Goal: Information Seeking & Learning: Compare options

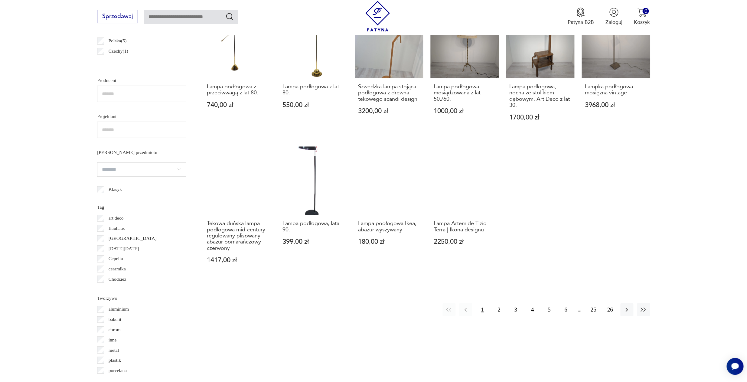
scroll to position [420, 0]
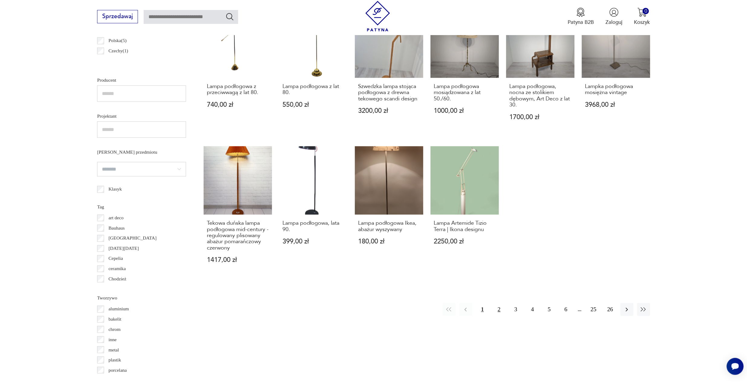
click at [498, 303] on button "2" at bounding box center [498, 309] width 13 height 13
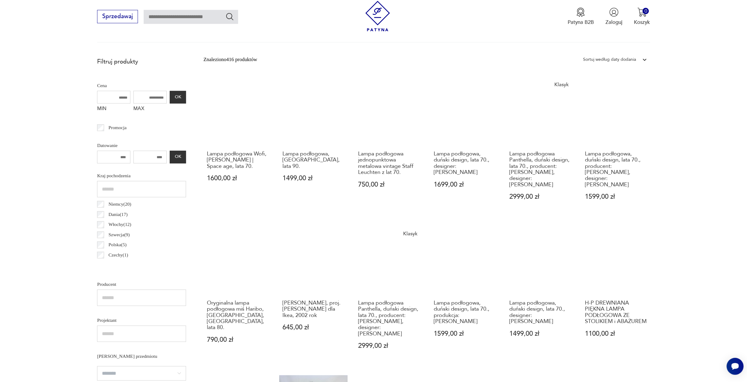
scroll to position [219, 0]
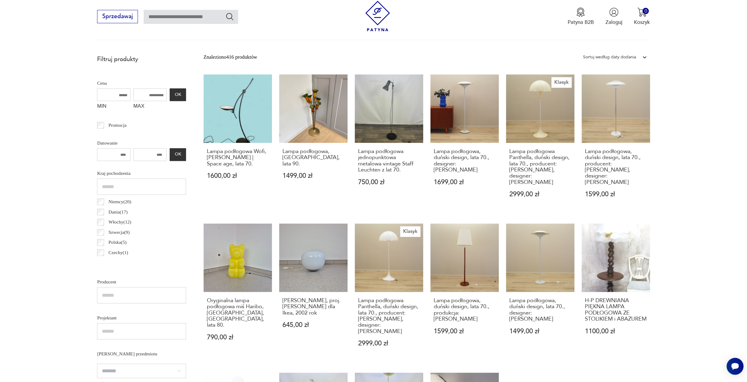
drag, startPoint x: 155, startPoint y: 95, endPoint x: 137, endPoint y: 95, distance: 18.8
click at [137, 95] on input "MAX" at bounding box center [149, 94] width 33 height 13
type input "***"
click at [181, 95] on button "OK" at bounding box center [178, 94] width 16 height 13
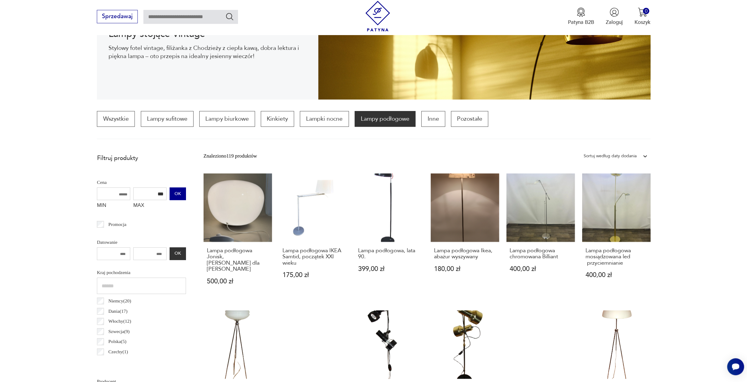
scroll to position [119, 0]
click at [390, 203] on link "Lampa podłogowa, lata 90. 399,00 zł" at bounding box center [389, 236] width 68 height 125
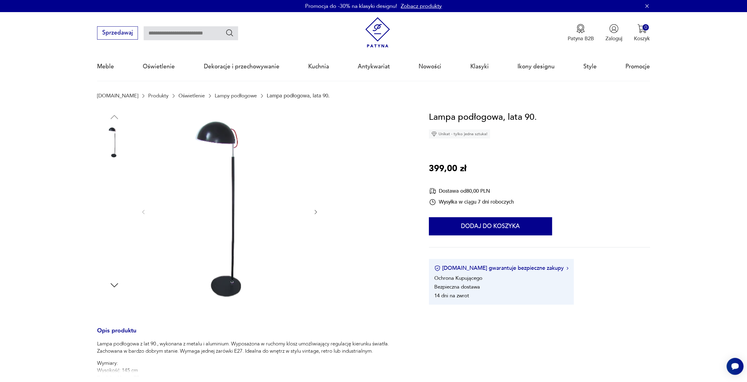
click at [106, 181] on img at bounding box center [114, 181] width 34 height 34
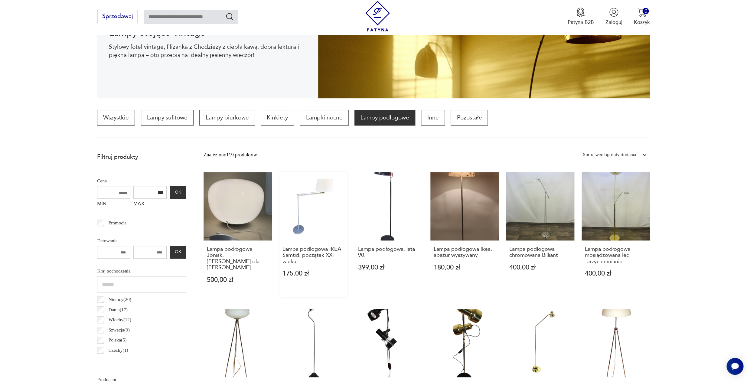
scroll to position [144, 0]
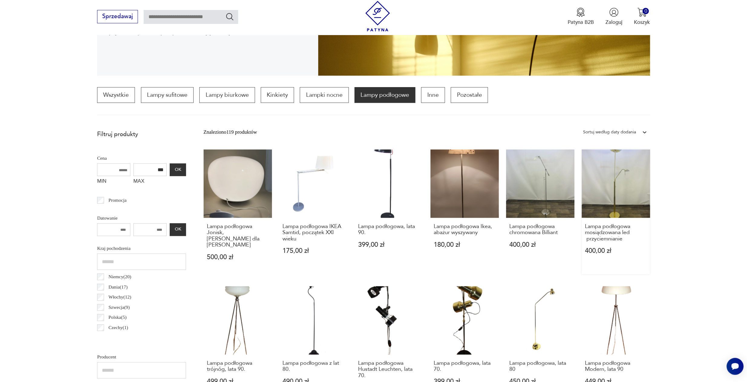
click at [621, 188] on link "Lampa podłogowa mosiądzowana led przyciemnianie 400,00 zł" at bounding box center [616, 211] width 68 height 125
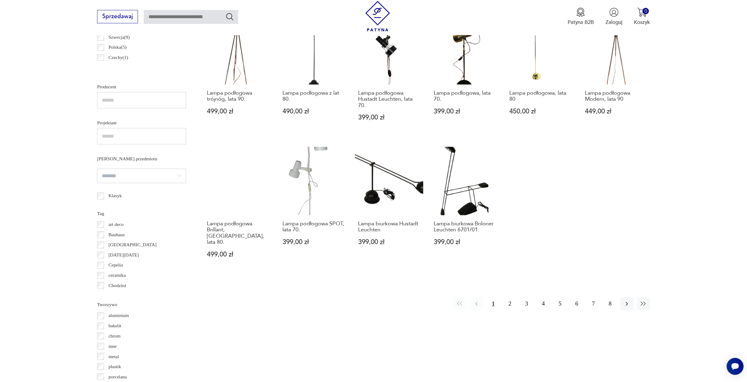
scroll to position [414, 0]
click at [511, 296] on button "2" at bounding box center [509, 302] width 13 height 13
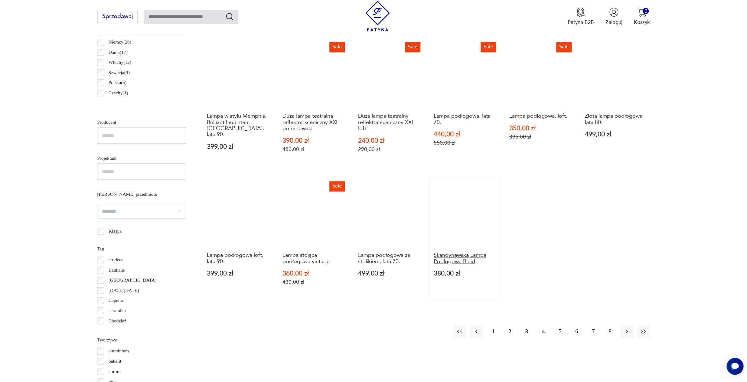
scroll to position [379, 0]
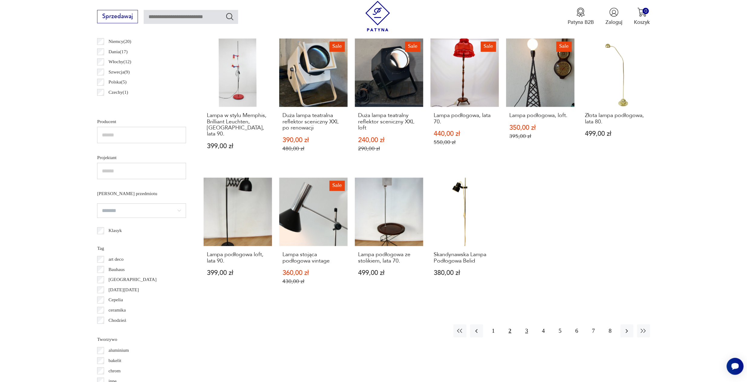
click at [526, 332] on button "3" at bounding box center [526, 330] width 13 height 13
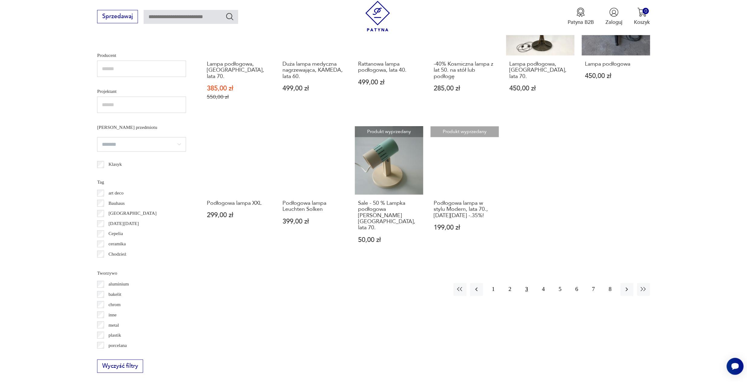
scroll to position [446, 0]
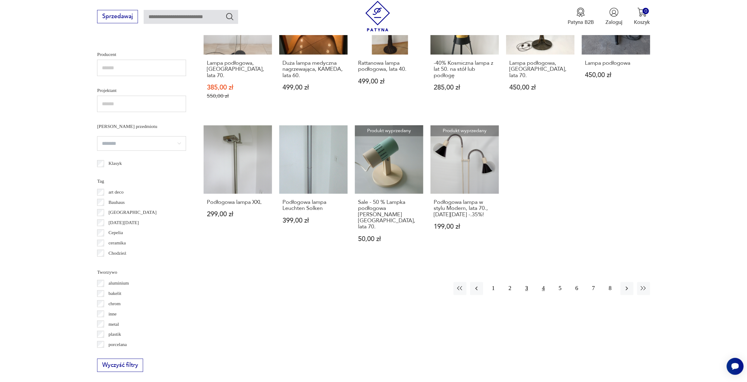
click at [542, 282] on button "4" at bounding box center [543, 288] width 13 height 13
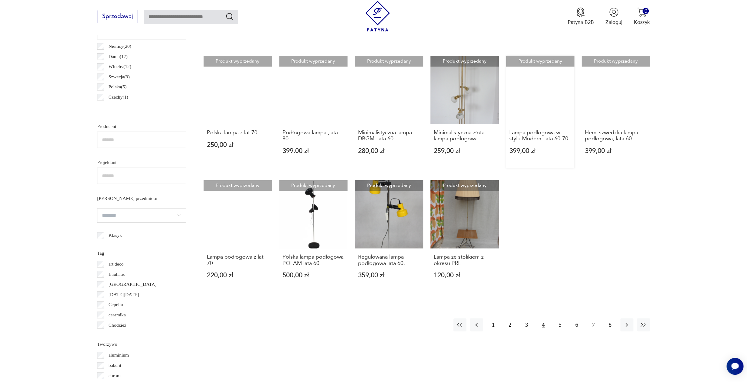
scroll to position [378, 0]
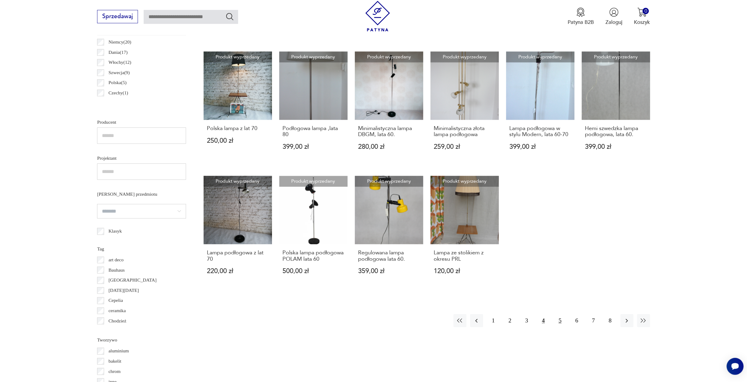
click at [560, 314] on button "5" at bounding box center [559, 320] width 13 height 13
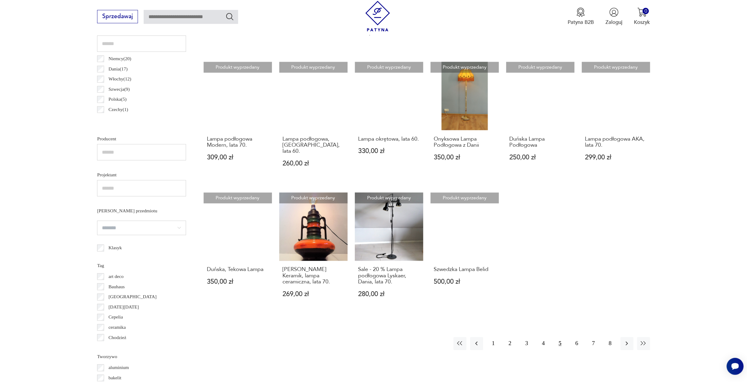
scroll to position [363, 0]
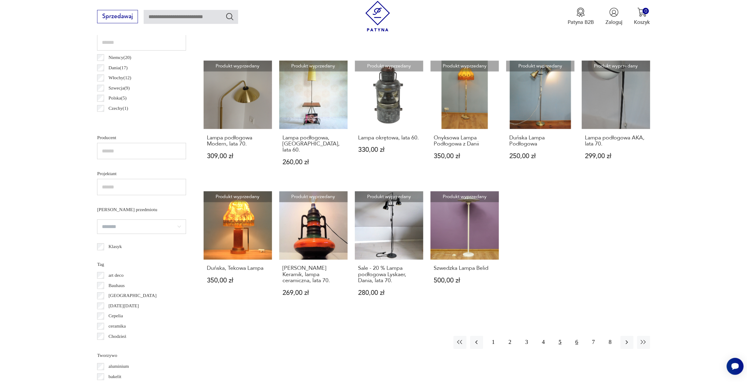
click at [577, 336] on button "6" at bounding box center [576, 342] width 13 height 13
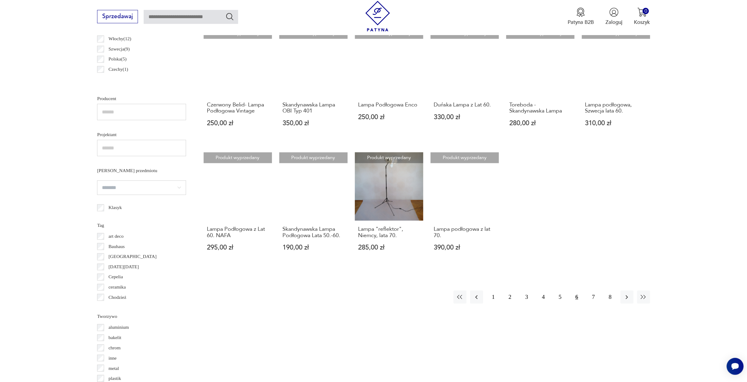
scroll to position [404, 0]
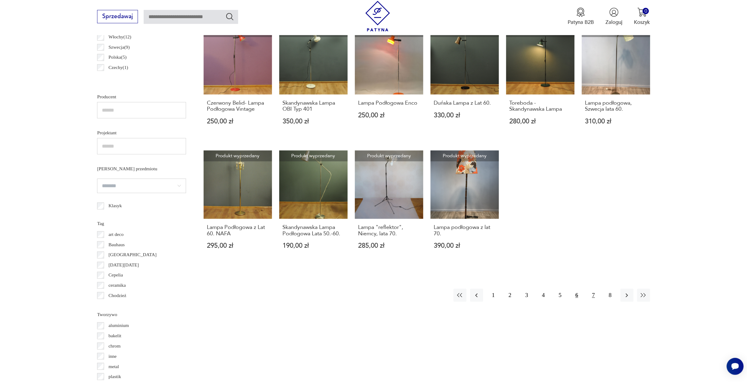
click at [594, 288] on button "7" at bounding box center [593, 294] width 13 height 13
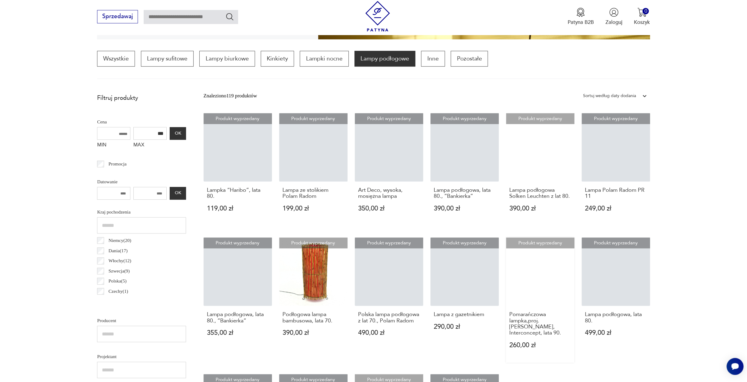
scroll to position [180, 0]
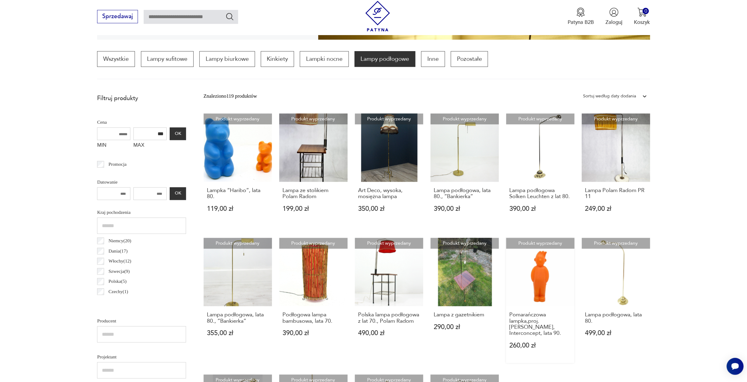
click at [533, 287] on link "Produkt wyprzedany Pomarańczowa lampka,proj. H. Grieshaber, Interconcept, lata …" at bounding box center [540, 300] width 68 height 125
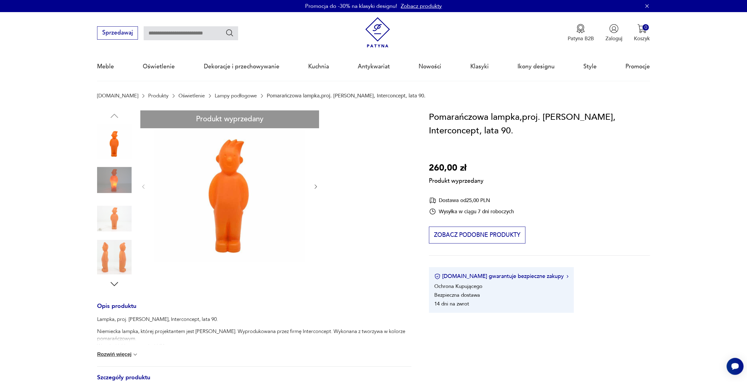
click at [114, 178] on div "Produkt wyprzedany Opis produktu Lampka, proj. H. Grieshaber, Interconcept, lat…" at bounding box center [254, 280] width 314 height 340
click at [116, 181] on div "Produkt wyprzedany Opis produktu Lampka, proj. H. Grieshaber, Interconcept, lat…" at bounding box center [254, 280] width 314 height 340
click at [118, 225] on div "Produkt wyprzedany Opis produktu Lampka, proj. H. Grieshaber, Interconcept, lat…" at bounding box center [254, 280] width 314 height 340
click at [113, 216] on div "Produkt wyprzedany Opis produktu Lampka, proj. H. Grieshaber, Interconcept, lat…" at bounding box center [254, 280] width 314 height 340
click at [315, 187] on div "Produkt wyprzedany Opis produktu Lampka, proj. H. Grieshaber, Interconcept, lat…" at bounding box center [254, 280] width 314 height 340
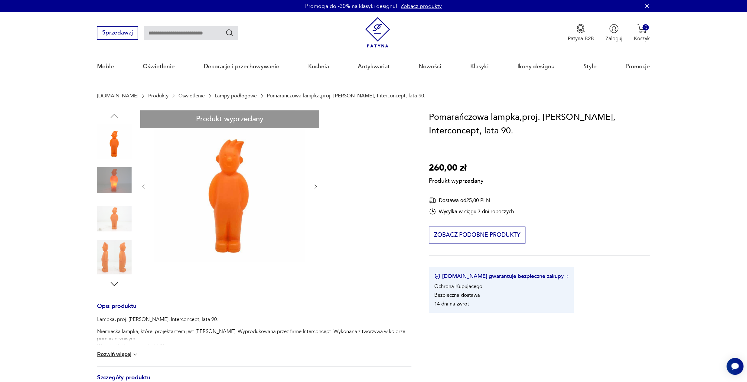
click at [114, 138] on div "Produkt wyprzedany Opis produktu Lampka, proj. H. Grieshaber, Interconcept, lat…" at bounding box center [254, 280] width 314 height 340
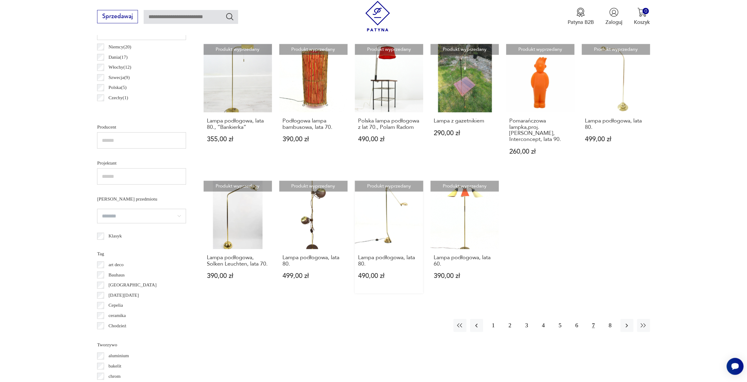
scroll to position [374, 0]
click at [611, 325] on button "8" at bounding box center [609, 324] width 13 height 13
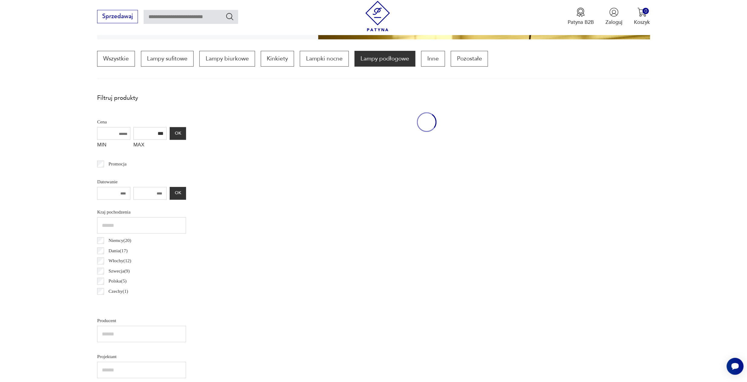
scroll to position [180, 0]
